Goal: Navigation & Orientation: Find specific page/section

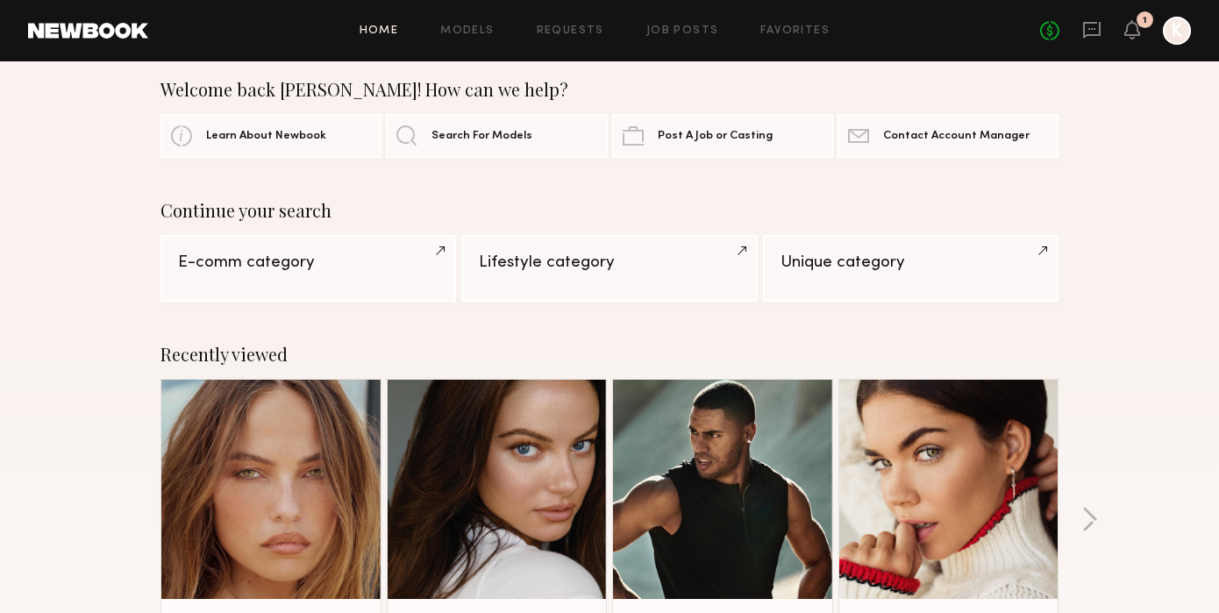
scroll to position [23, 0]
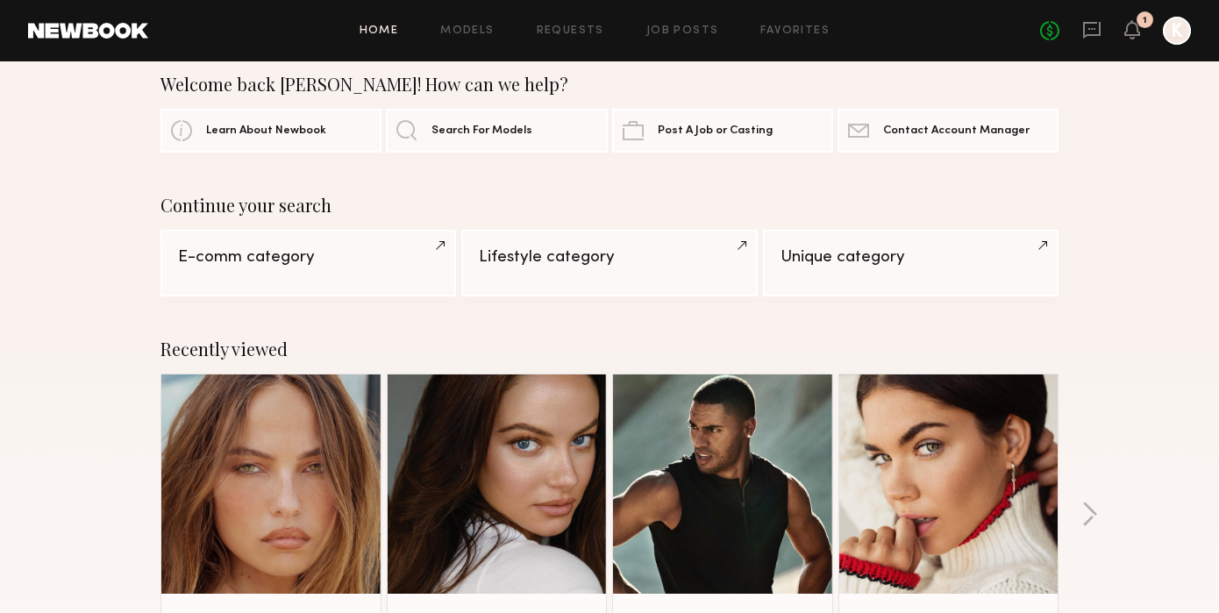
click at [739, 452] on link at bounding box center [722, 483] width 107 height 219
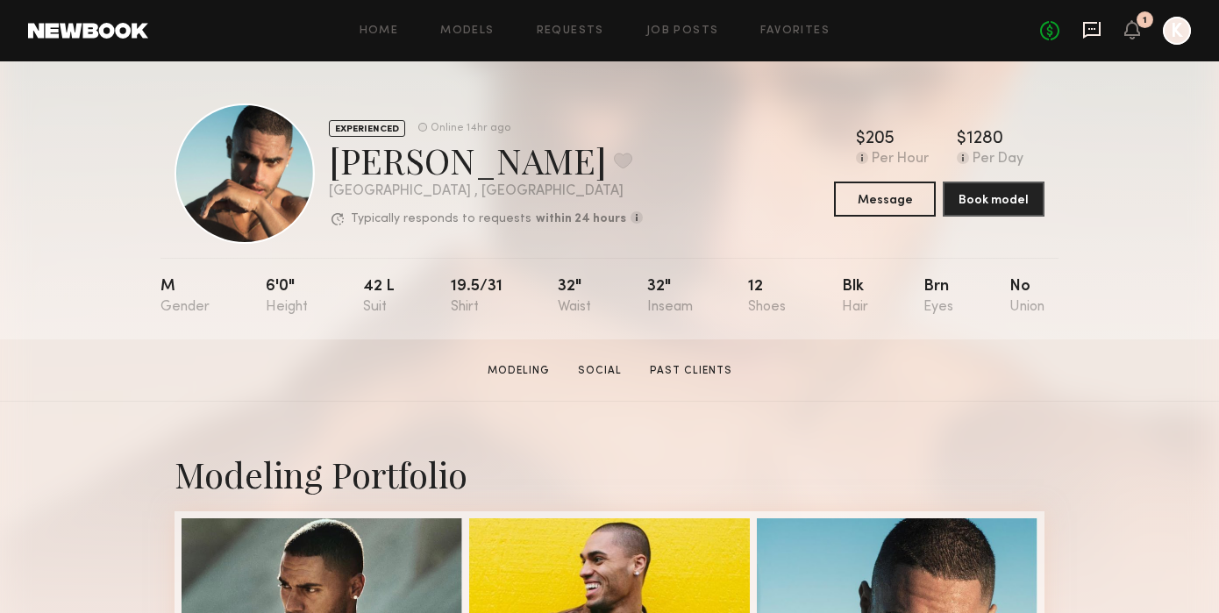
click at [1093, 30] on icon at bounding box center [1091, 29] width 19 height 19
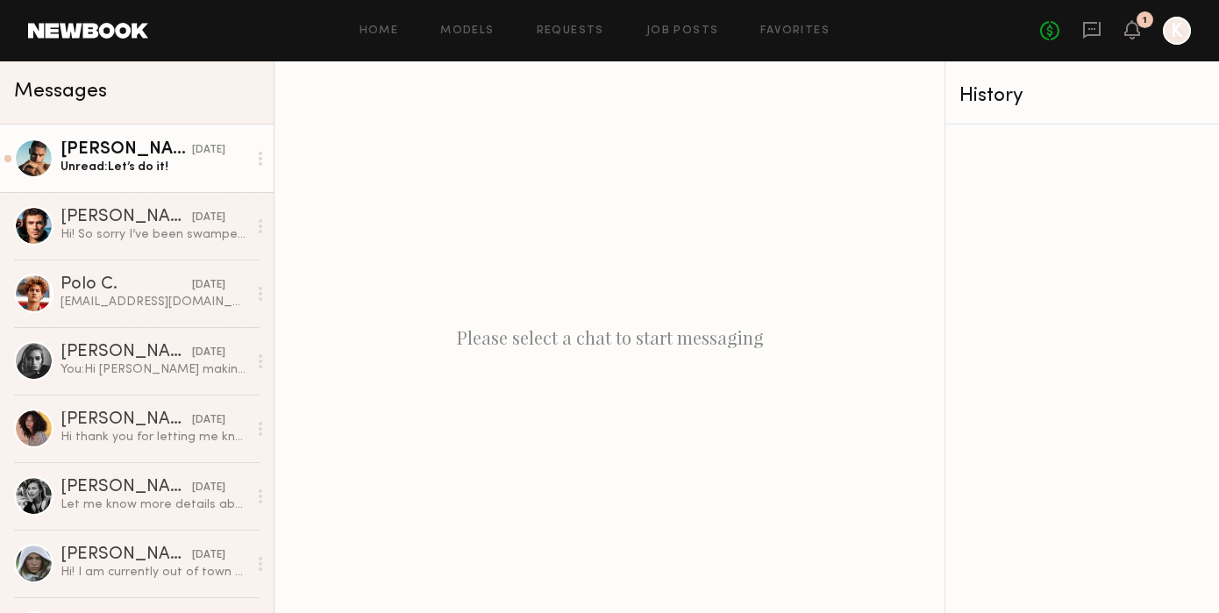
click at [165, 174] on div "Unread: Let’s do it!" at bounding box center [153, 167] width 187 height 17
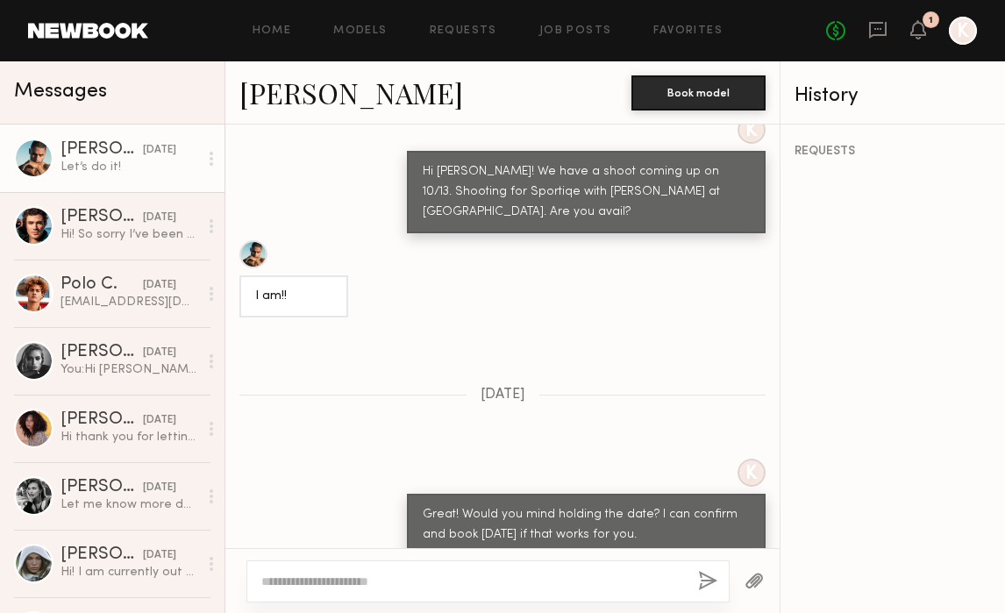
scroll to position [1056, 0]
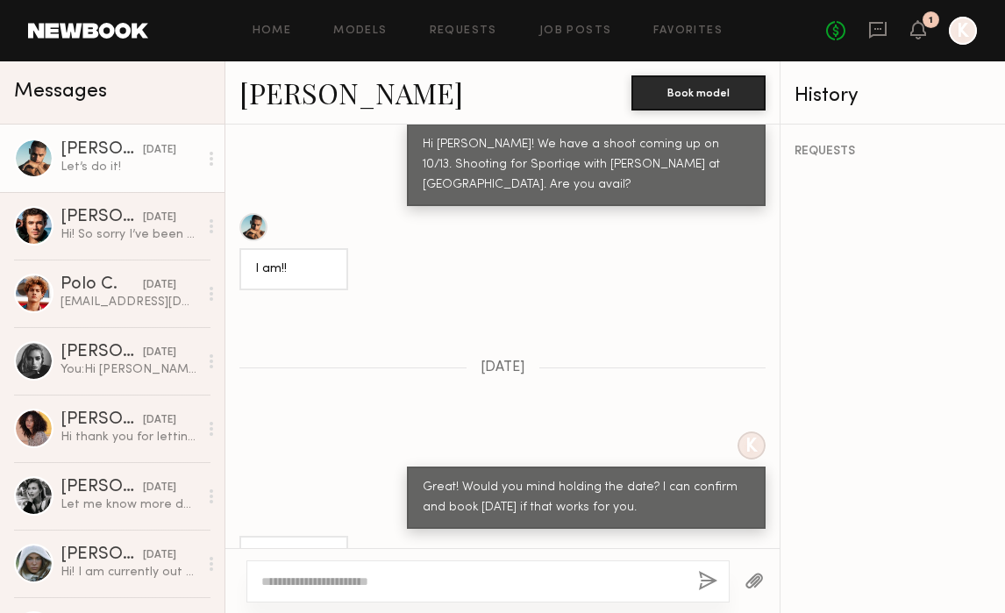
click at [971, 35] on div at bounding box center [963, 31] width 28 height 28
